Goal: Find specific page/section: Find specific page/section

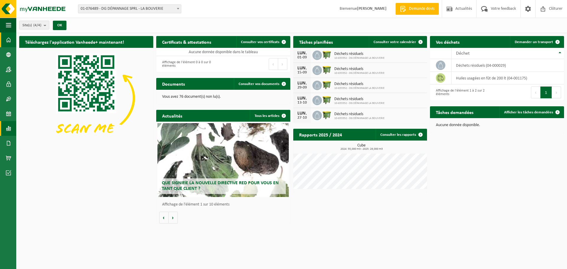
click at [9, 131] on span at bounding box center [8, 128] width 5 height 15
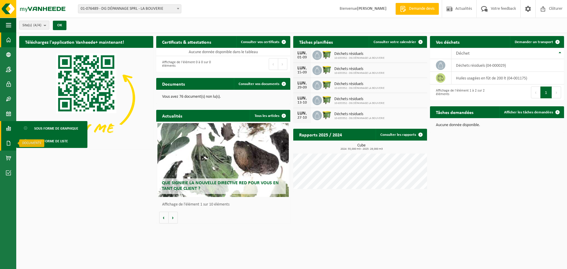
click at [9, 136] on span at bounding box center [8, 143] width 5 height 15
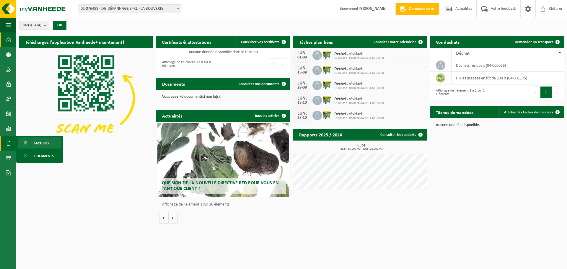
click at [40, 139] on span "Factures" at bounding box center [41, 143] width 15 height 11
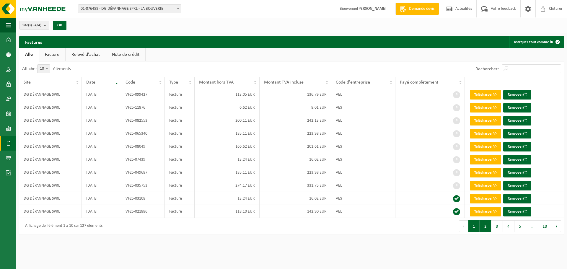
click at [484, 228] on button "2" at bounding box center [486, 226] width 12 height 12
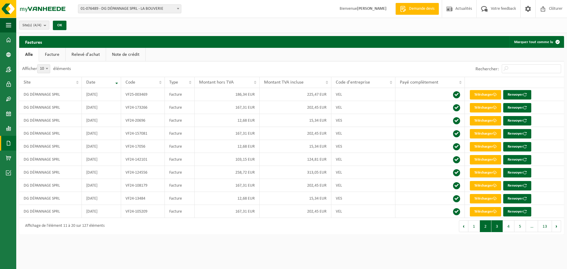
click at [501, 227] on button "3" at bounding box center [497, 226] width 12 height 12
click at [474, 227] on button "1" at bounding box center [474, 226] width 12 height 12
